Goal: Transaction & Acquisition: Purchase product/service

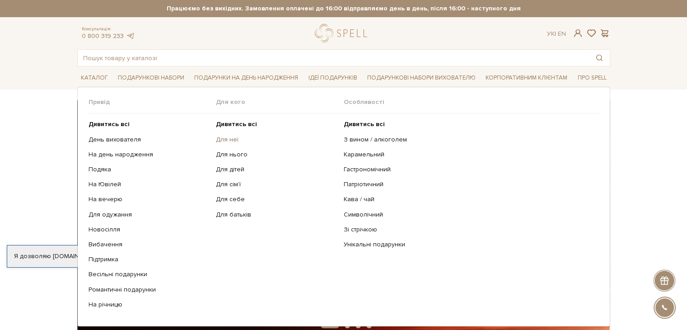
click at [231, 139] on link "Для неї" at bounding box center [276, 139] width 121 height 8
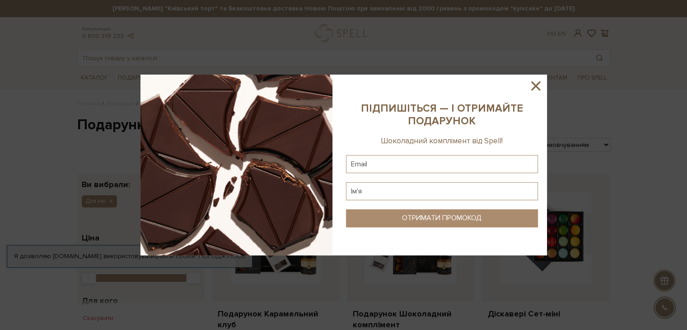
click at [532, 87] on icon at bounding box center [535, 85] width 15 height 15
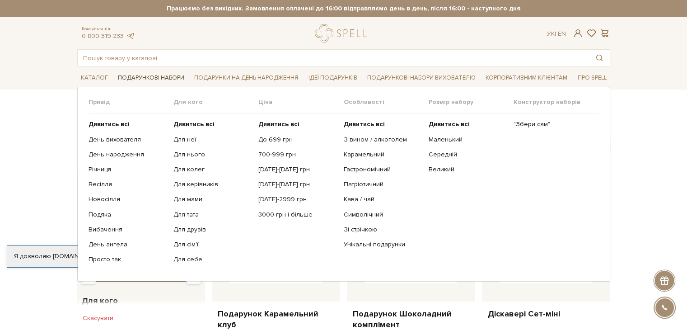
click at [137, 76] on link "Подарункові набори" at bounding box center [151, 78] width 74 height 14
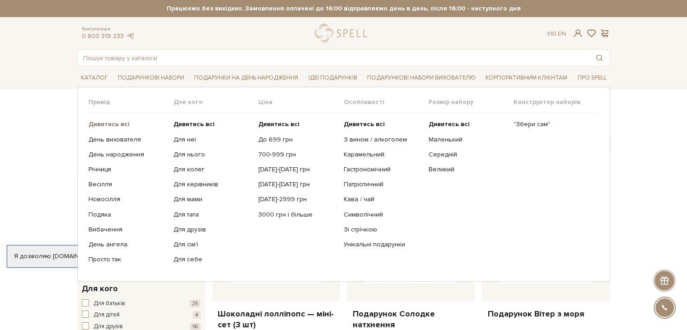
click at [118, 123] on b "Дивитись всі" at bounding box center [108, 124] width 41 height 8
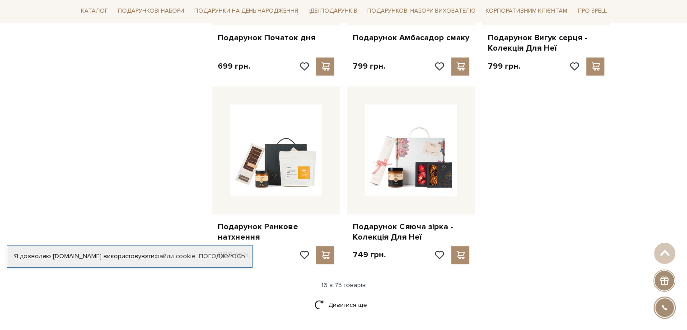
scroll to position [1174, 0]
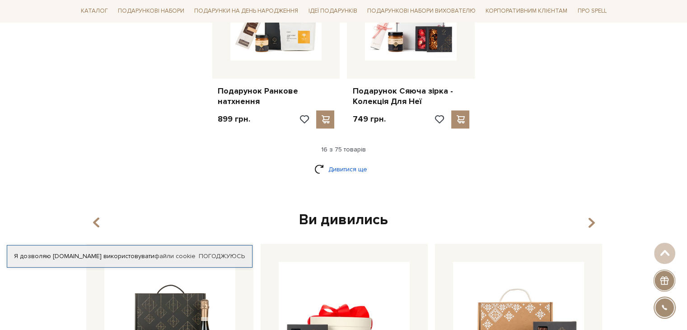
click at [351, 163] on link "Дивитися ще" at bounding box center [343, 169] width 59 height 16
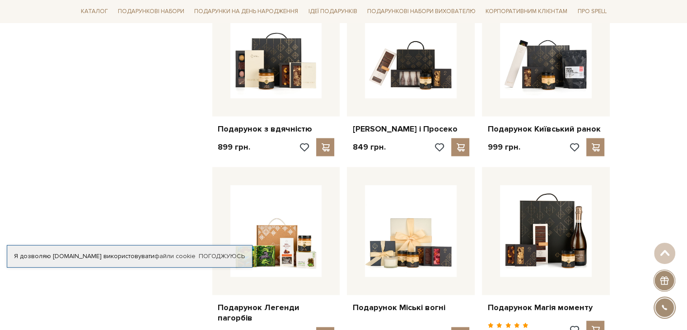
scroll to position [1986, 0]
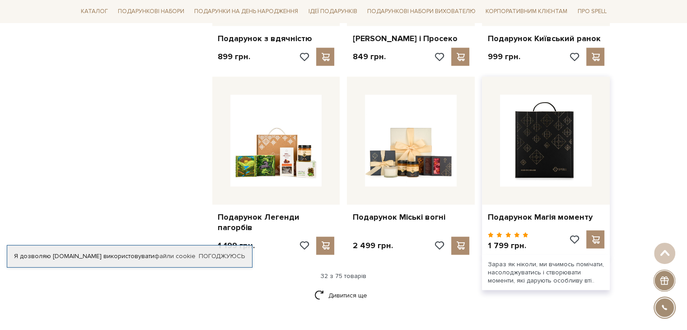
click at [555, 152] on img at bounding box center [546, 141] width 92 height 92
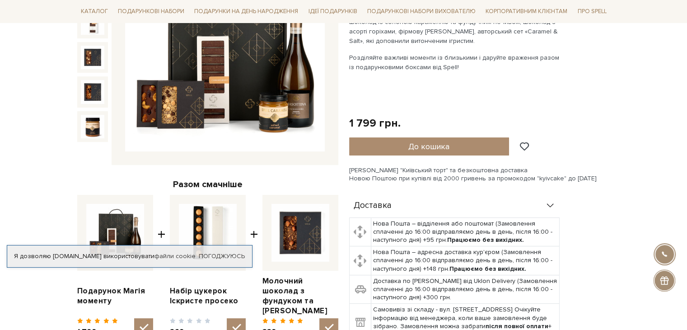
scroll to position [45, 0]
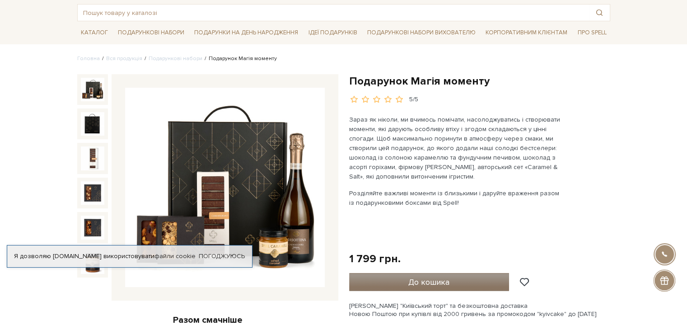
click at [390, 282] on button "До кошика" at bounding box center [429, 282] width 160 height 18
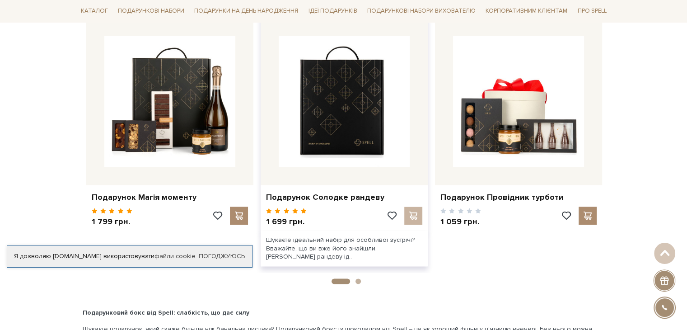
scroll to position [1354, 0]
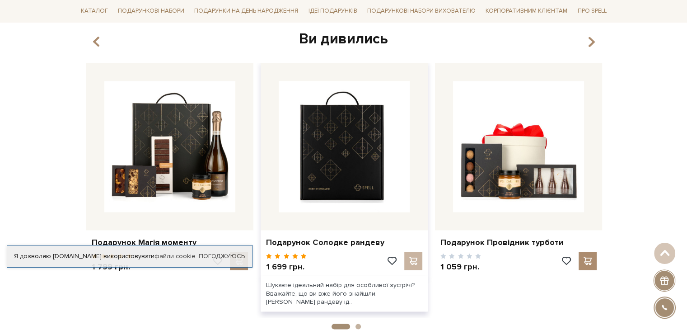
click at [326, 91] on img at bounding box center [344, 146] width 131 height 131
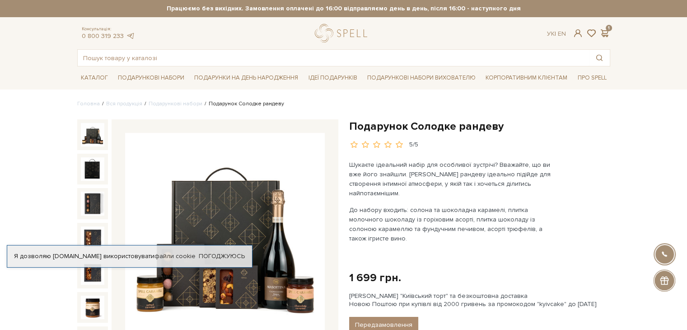
scroll to position [135, 0]
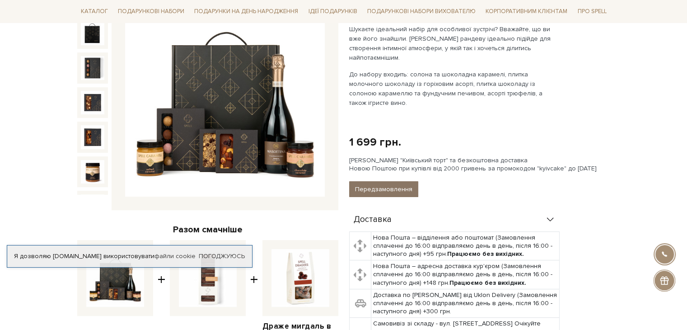
click at [372, 181] on button "Передзамовлення" at bounding box center [383, 189] width 69 height 16
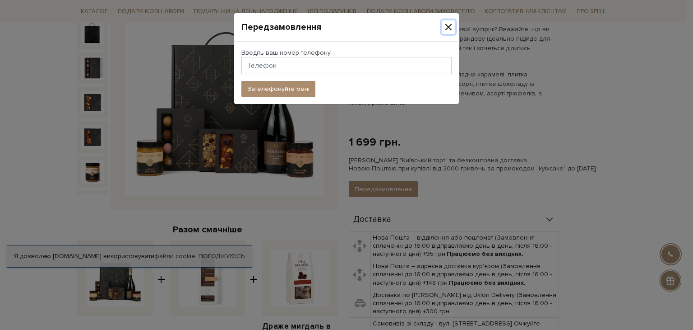
click at [448, 25] on button "Close" at bounding box center [449, 27] width 14 height 14
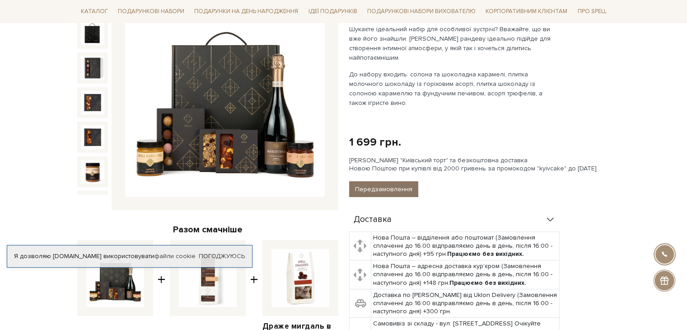
scroll to position [0, 0]
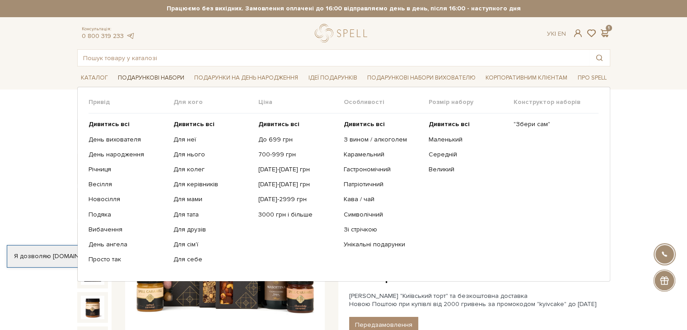
click at [161, 76] on link "Подарункові набори" at bounding box center [151, 78] width 74 height 14
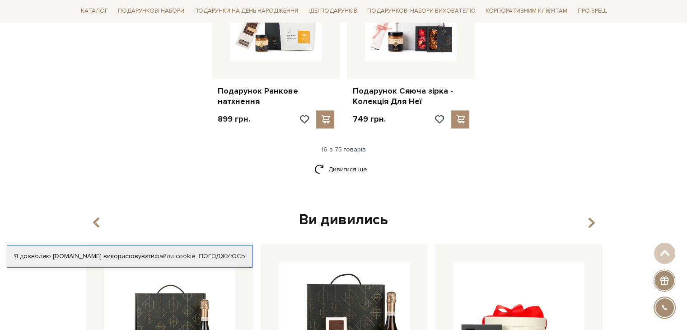
scroll to position [1219, 0]
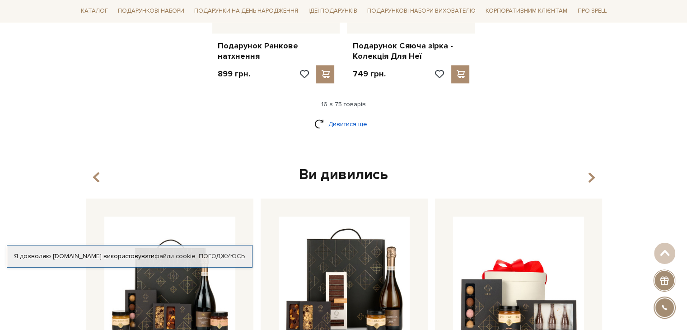
click at [348, 120] on link "Дивитися ще" at bounding box center [343, 124] width 59 height 16
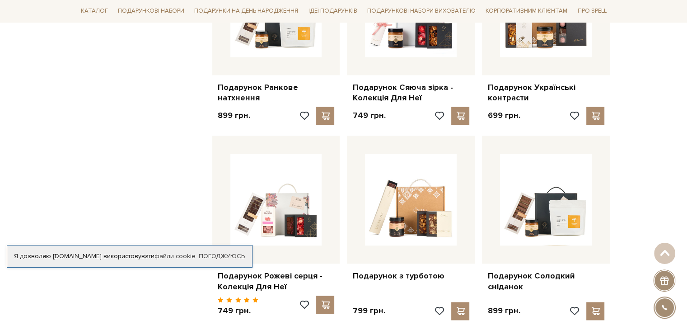
scroll to position [0, 0]
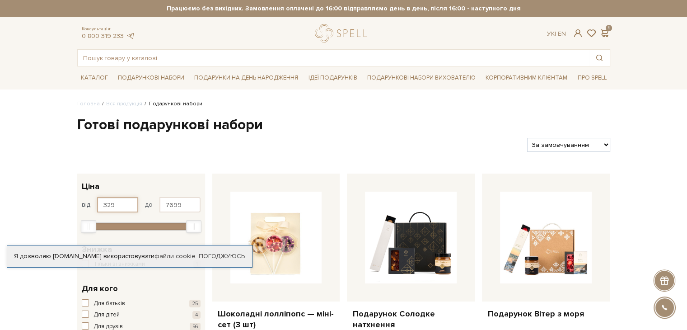
click at [123, 206] on input "329" at bounding box center [117, 204] width 41 height 15
type input "3"
type input "1500"
click at [186, 206] on input "7699" at bounding box center [179, 204] width 41 height 15
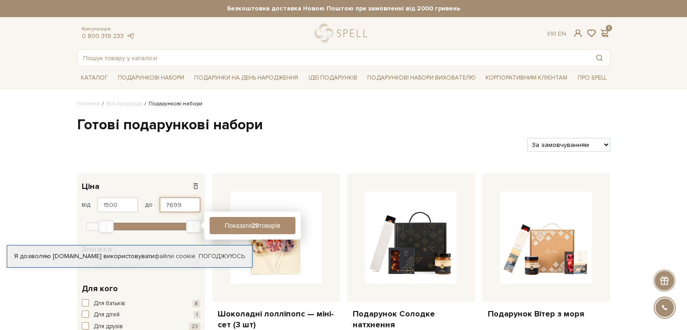
click at [186, 206] on input "7699" at bounding box center [179, 204] width 41 height 15
type input "7"
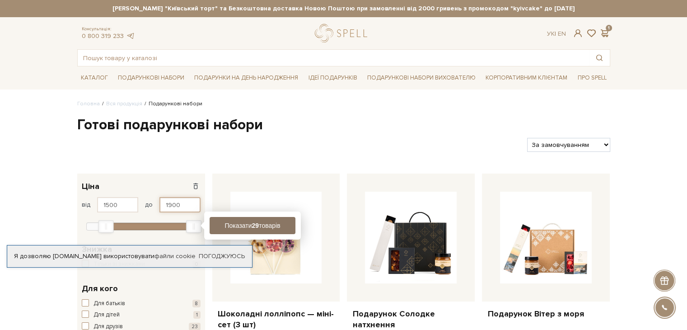
type input "1900"
click at [253, 231] on button "Показати 29 товарів" at bounding box center [252, 225] width 86 height 17
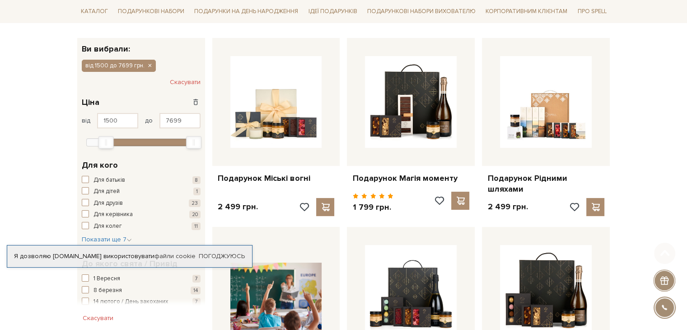
scroll to position [181, 0]
